Goal: Task Accomplishment & Management: Manage account settings

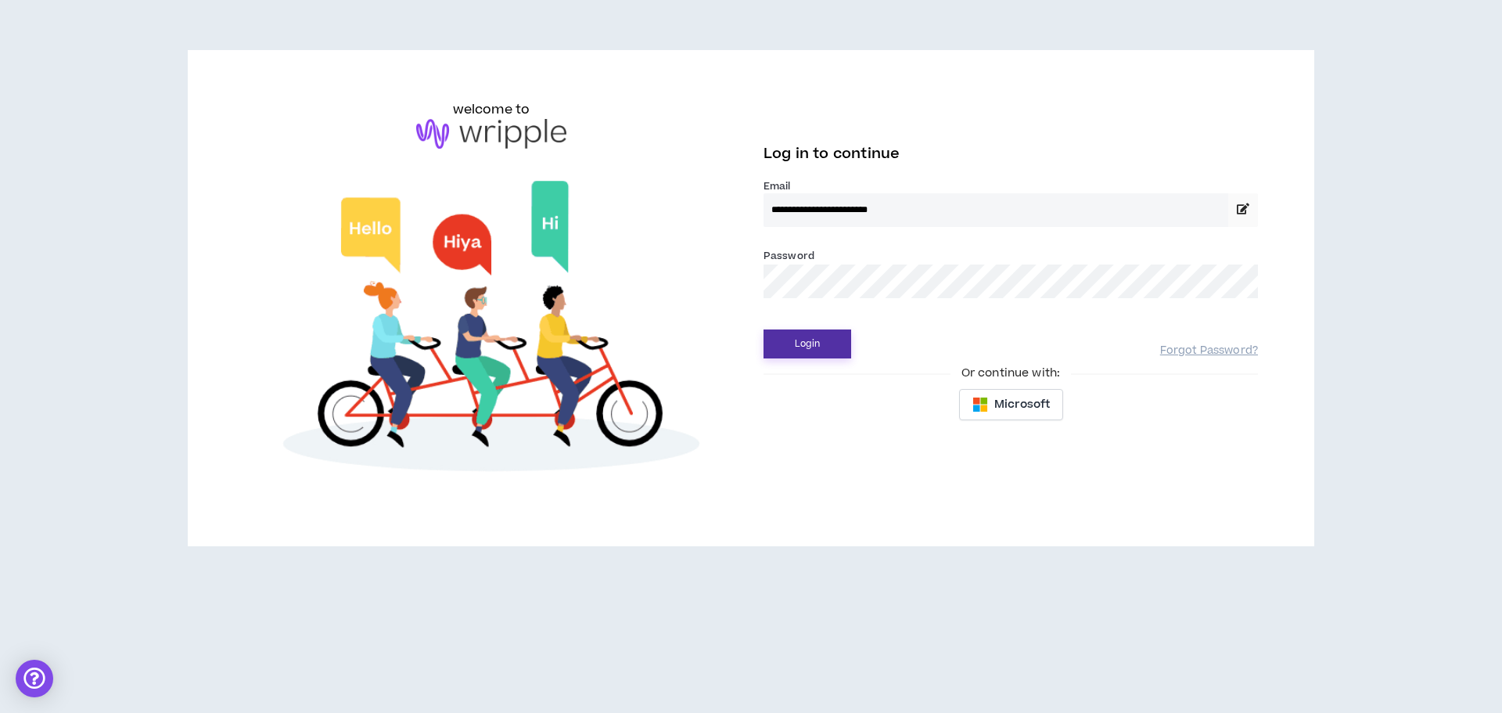
click at [803, 346] on button "Login" at bounding box center [808, 343] width 88 height 29
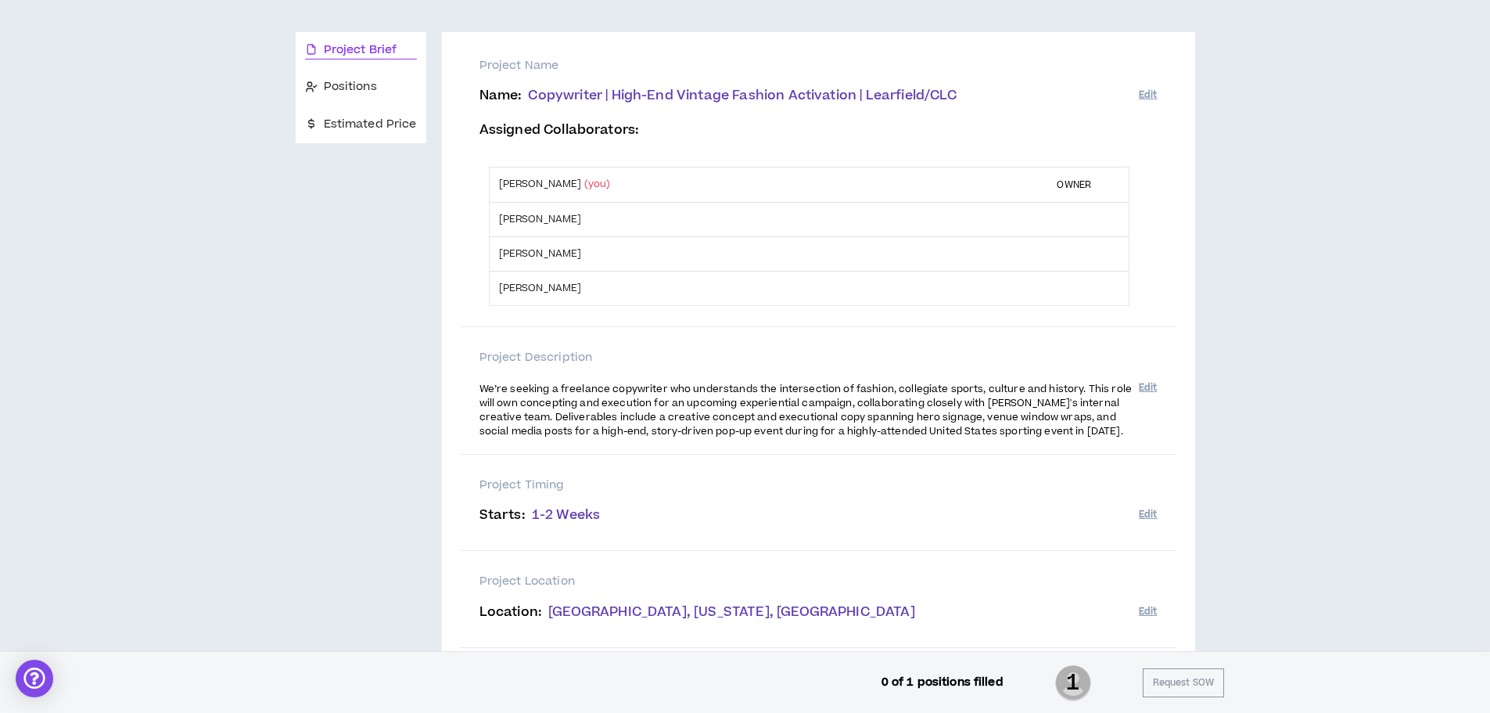
scroll to position [137, 0]
click at [341, 91] on span "Positions" at bounding box center [350, 89] width 53 height 17
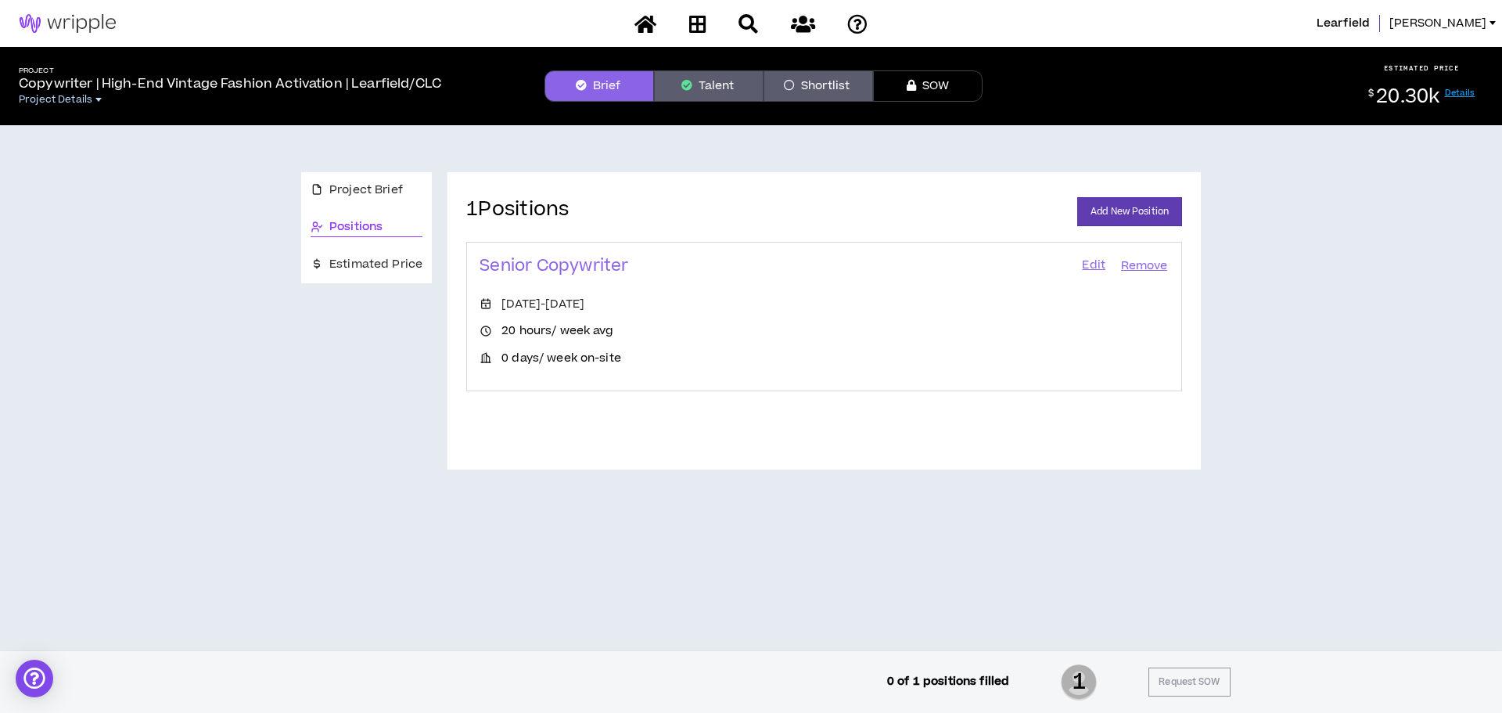
click at [101, 95] on link "Project Details" at bounding box center [230, 99] width 422 height 13
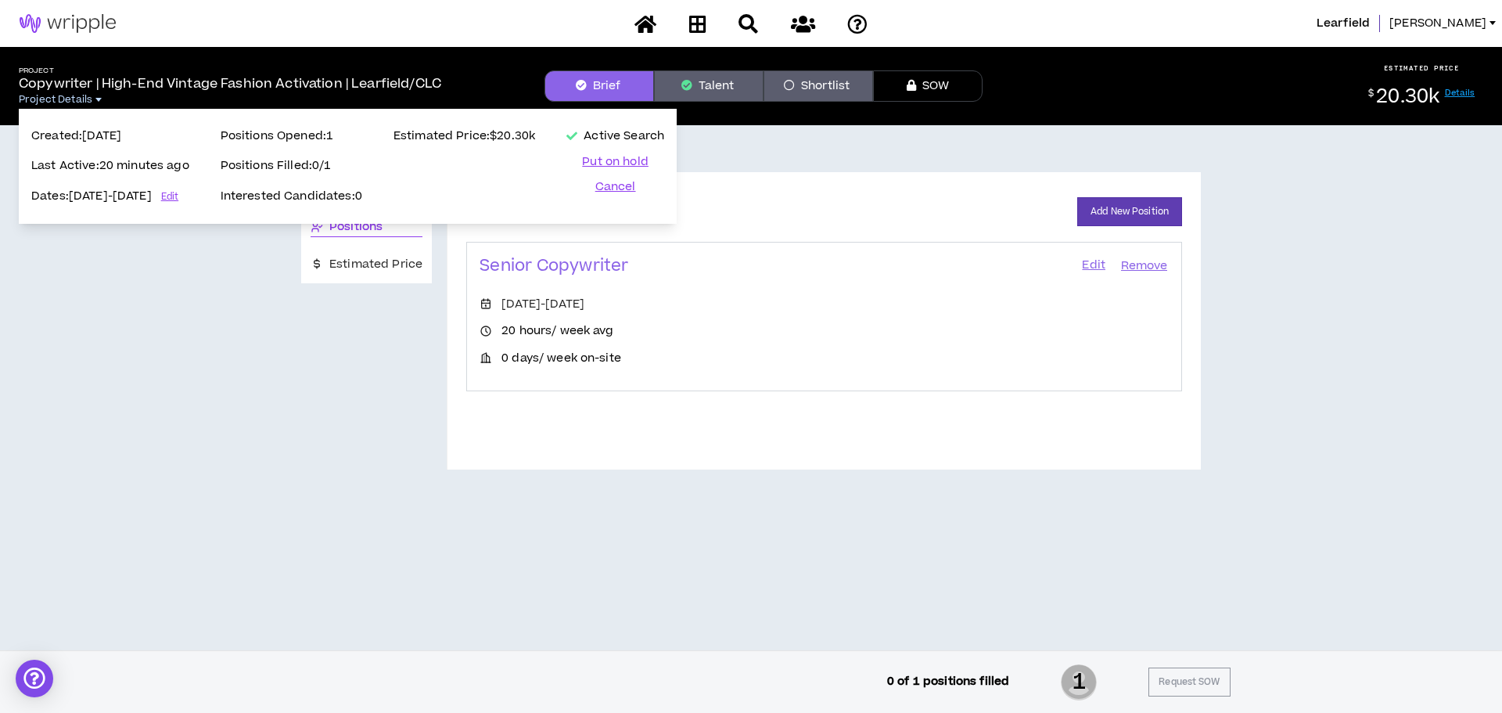
click at [92, 99] on span "Project Details" at bounding box center [56, 99] width 74 height 13
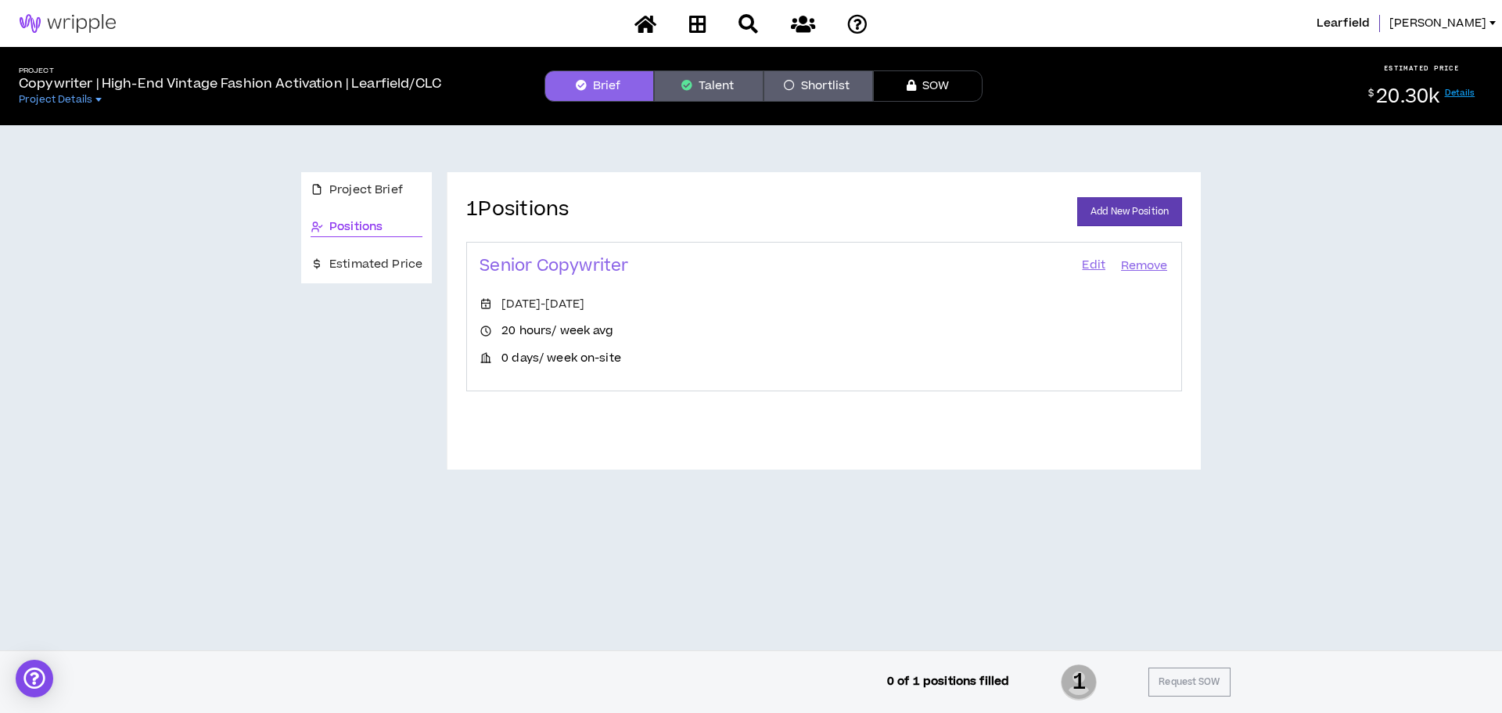
click at [929, 82] on button "SOW" at bounding box center [928, 85] width 110 height 31
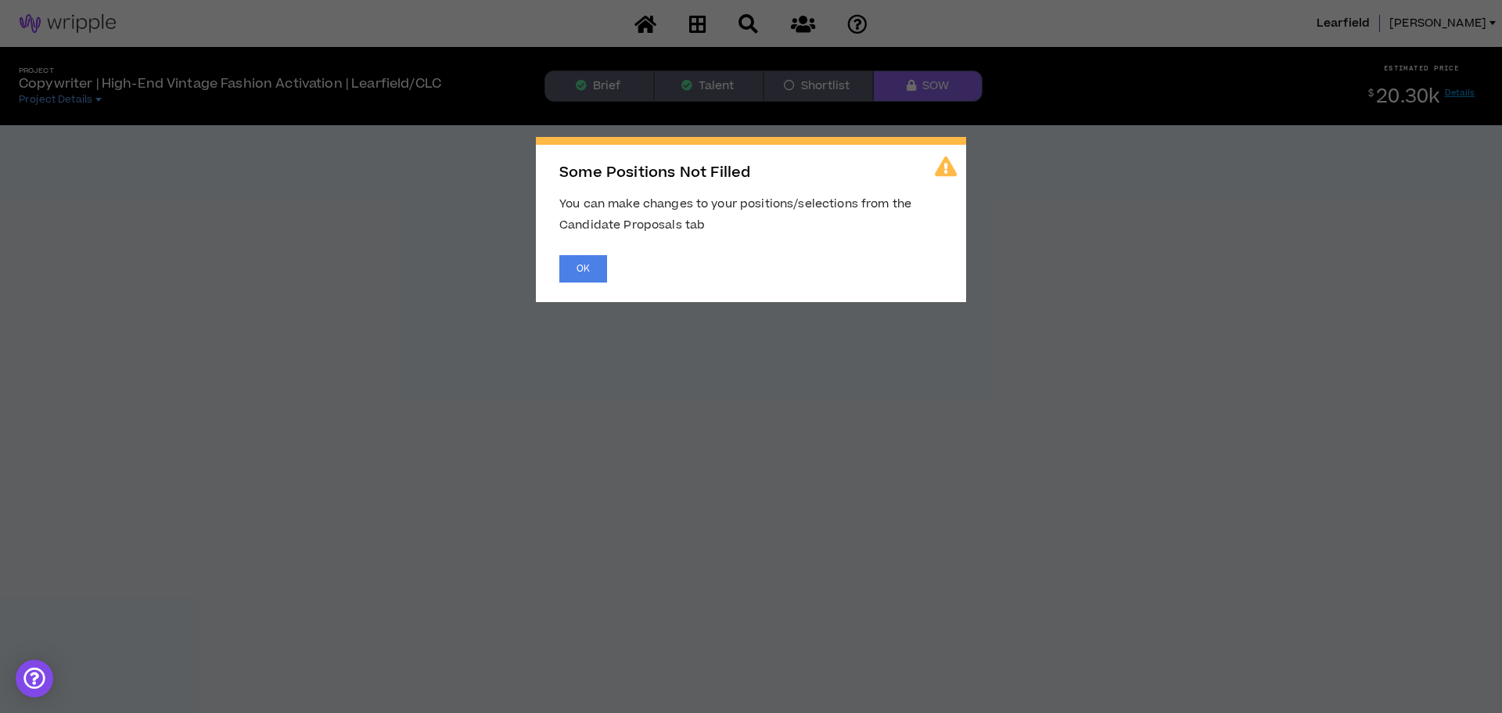
click at [822, 82] on span "Some Positions Not Filled You can make changes to your positions/selections fro…" at bounding box center [751, 356] width 1502 height 713
click at [717, 83] on span "Some Positions Not Filled You can make changes to your positions/selections fro…" at bounding box center [751, 356] width 1502 height 713
click at [591, 271] on button "OK" at bounding box center [583, 268] width 48 height 27
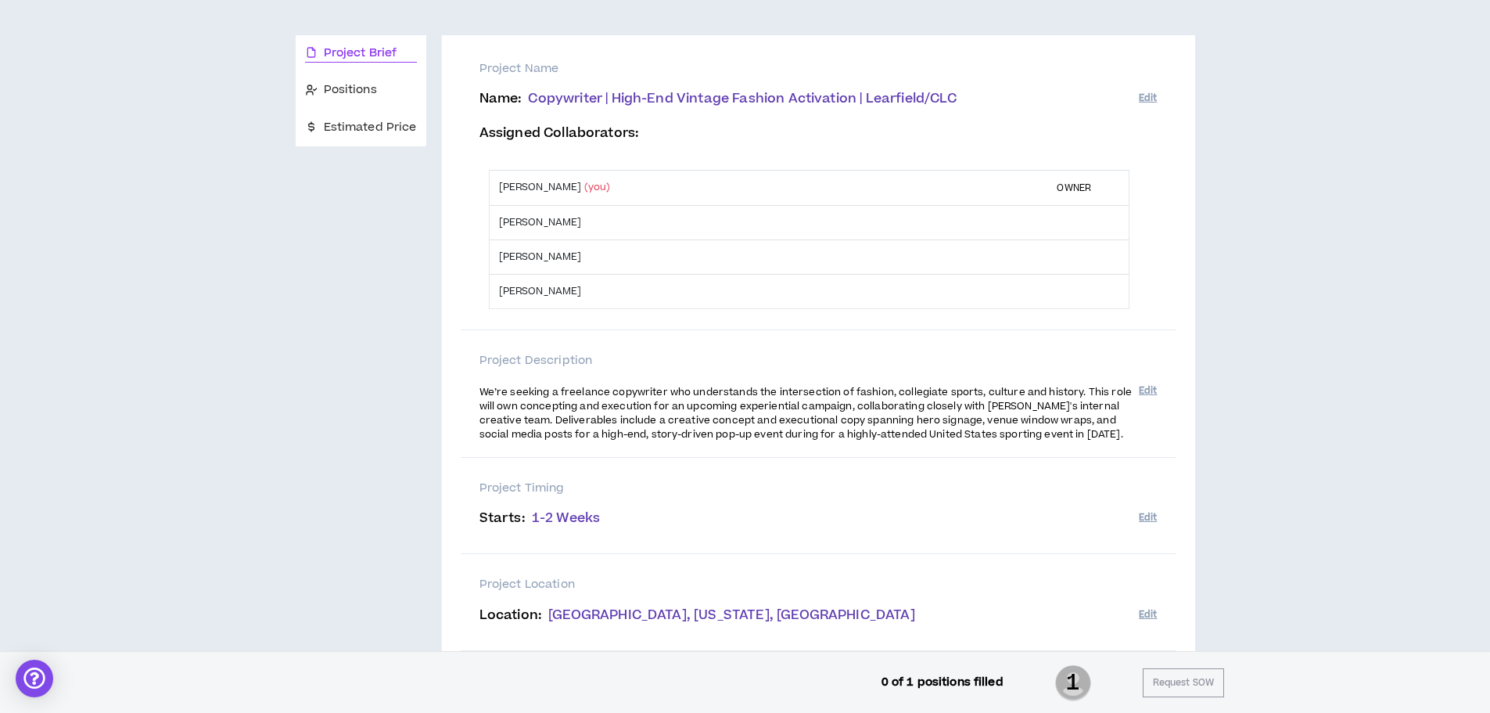
scroll to position [121, 0]
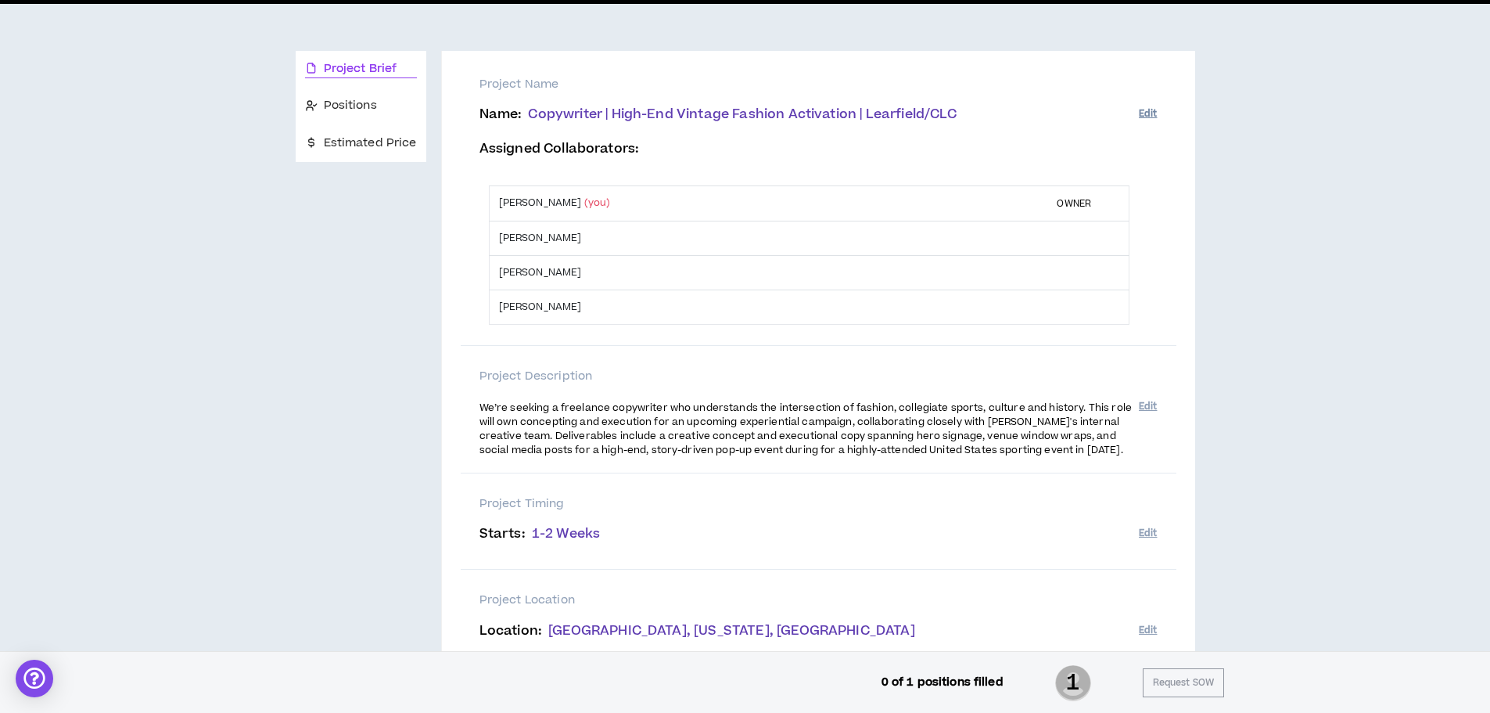
click at [1149, 117] on button "Edit" at bounding box center [1148, 114] width 18 height 26
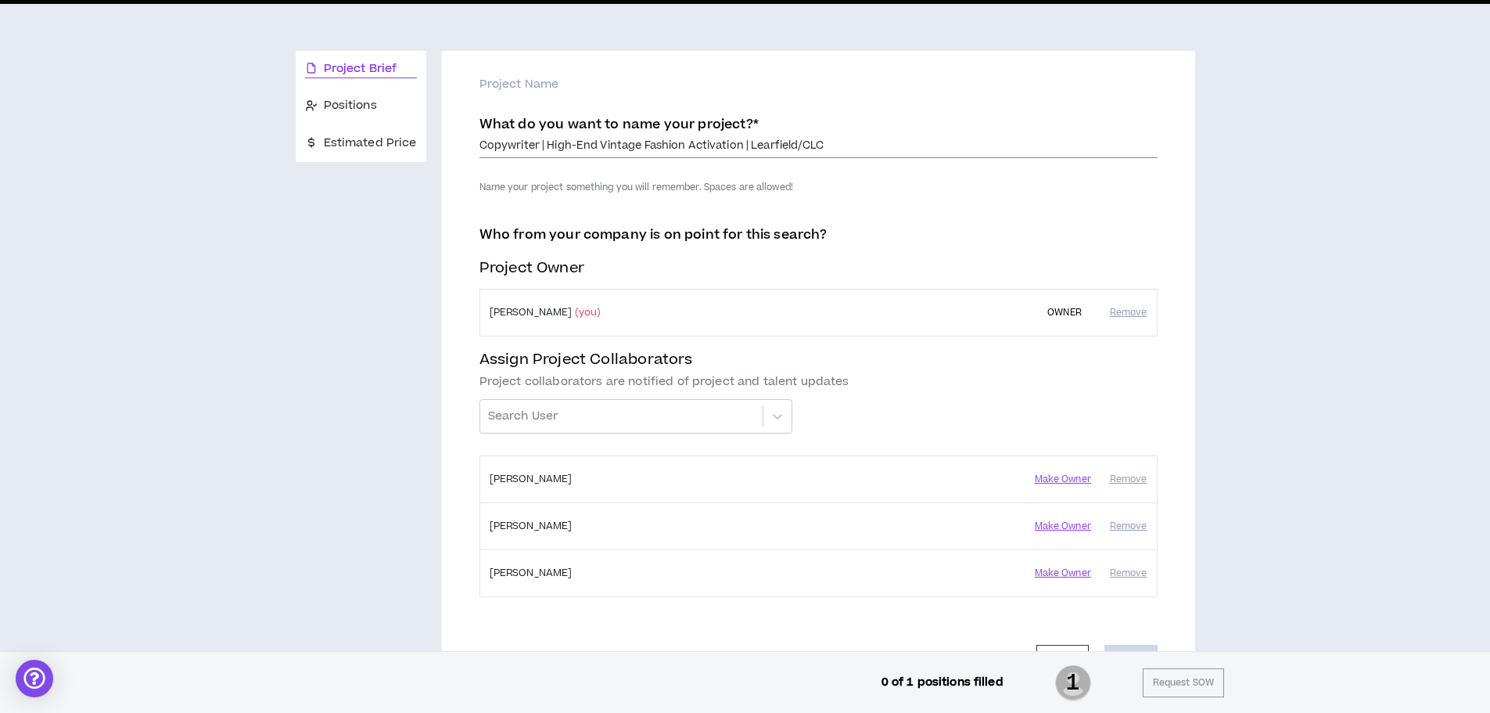
click at [724, 142] on input "Copywriter | High-End Vintage Fashion Activation | Learfield/CLC" at bounding box center [819, 146] width 678 height 23
click at [641, 142] on input "Copywriter | High-End Vintage Fashion Activation | Learfield/CLC" at bounding box center [819, 146] width 678 height 23
type input "Copywriter | High-End Vintage College Sports Fashion Activation | Learfield/CLC"
click at [342, 101] on span "Positions" at bounding box center [350, 105] width 53 height 17
